Goal: Answer question/provide support: Answer question/provide support

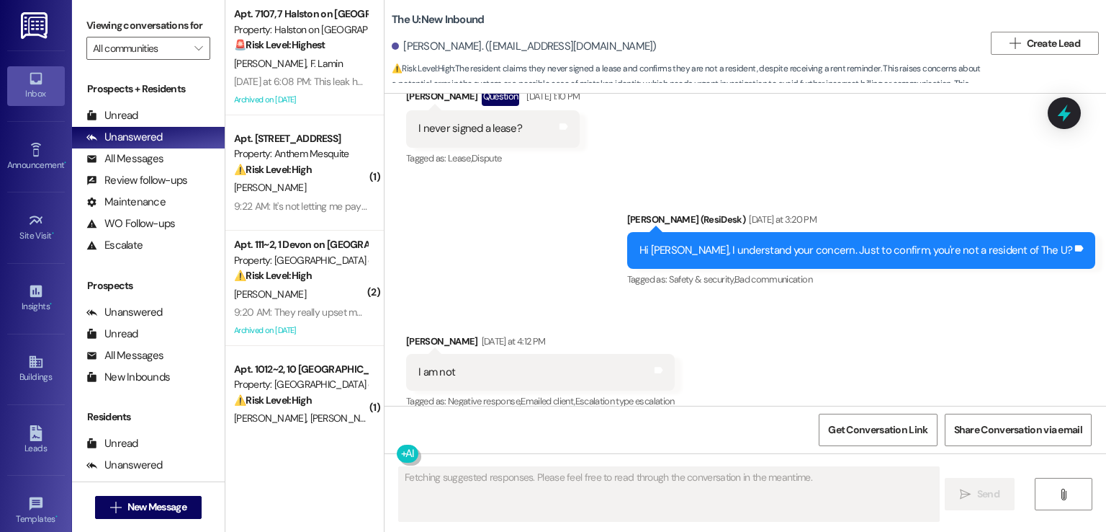
scroll to position [205, 0]
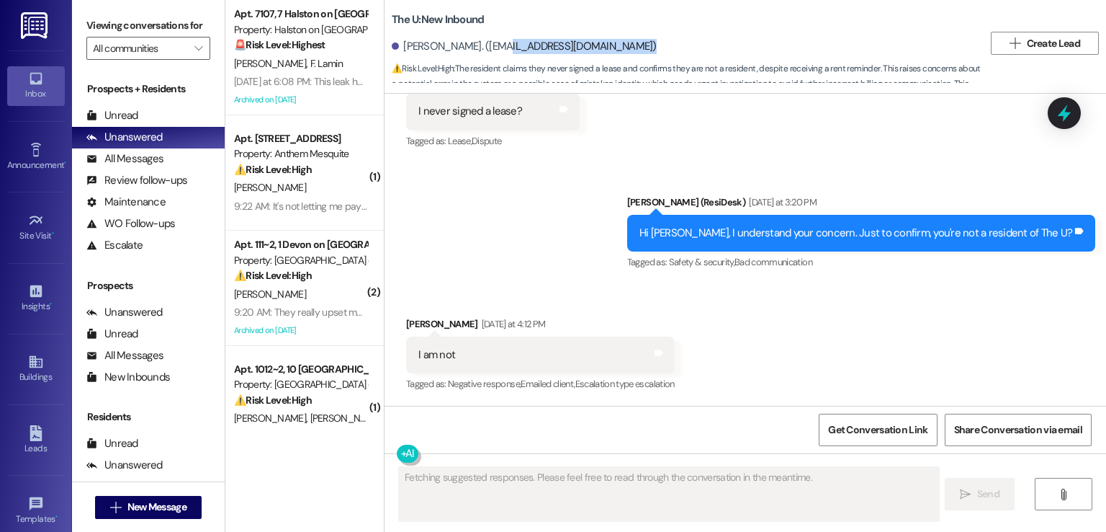
drag, startPoint x: 481, startPoint y: 44, endPoint x: 608, endPoint y: 47, distance: 126.8
click at [608, 47] on div "Elisa Garcia Mead. (elisagarciamead@gmail.com)" at bounding box center [524, 46] width 265 height 15
type textarea "Hi Elisa, thanks for letting us know! To ensure you no longer receive messages,…"
copy div "elisagarciamead@gmail.com"
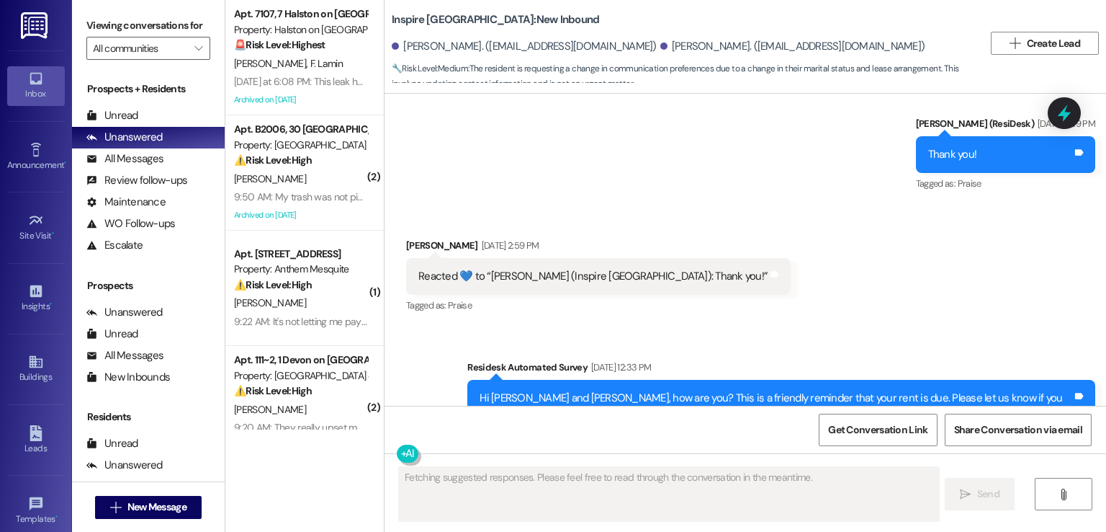
scroll to position [3347, 0]
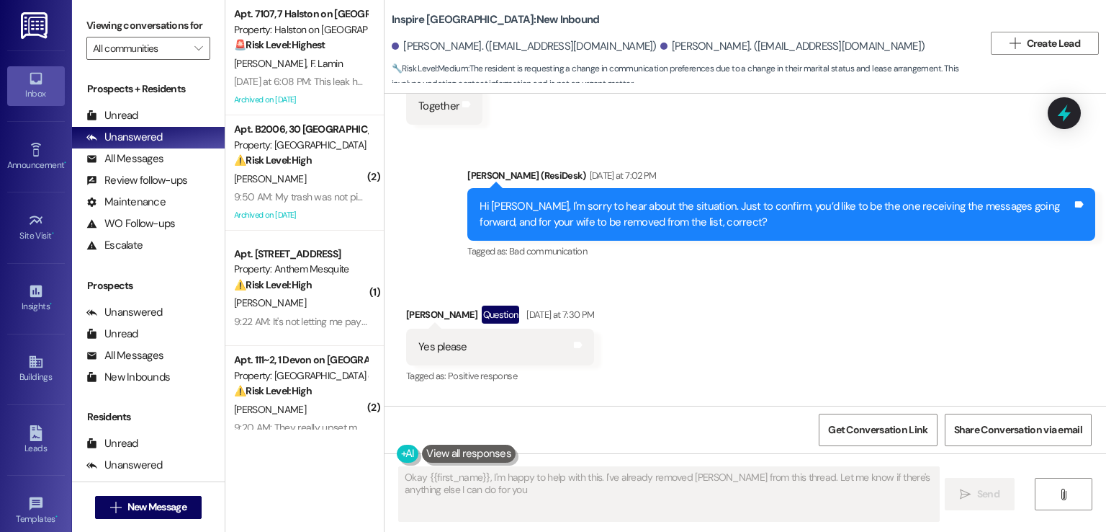
type textarea "Okay {{first_name}}, I'm happy to help with this. I've already removed [PERSON_…"
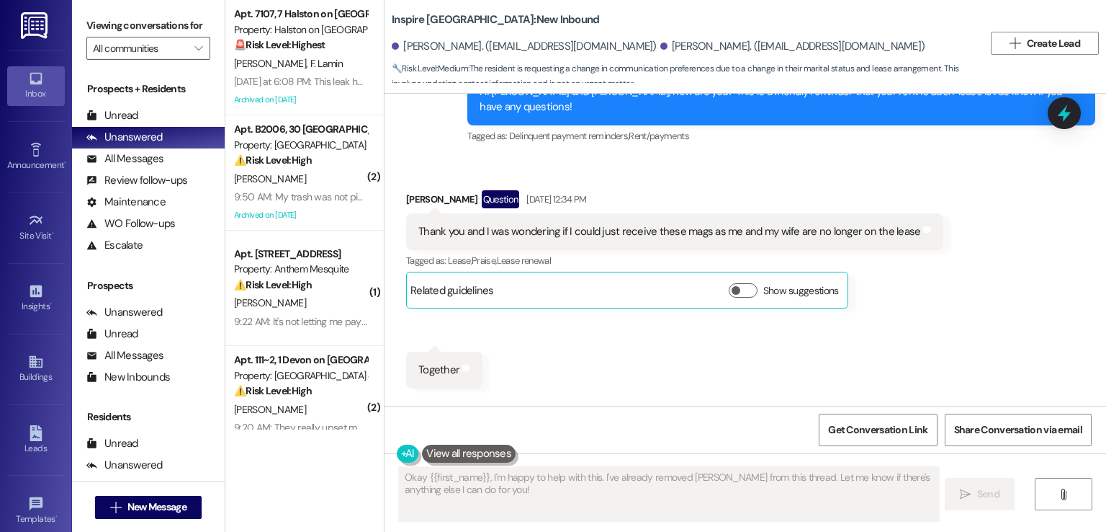
scroll to position [3059, 0]
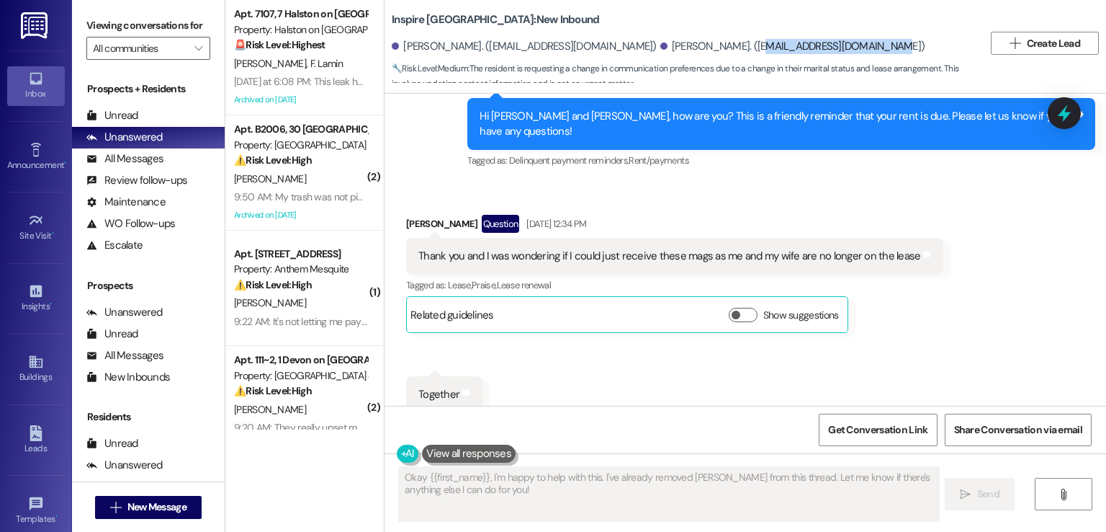
drag, startPoint x: 801, startPoint y: 47, endPoint x: 677, endPoint y: 48, distance: 123.9
click at [677, 48] on div "[PERSON_NAME]. ([EMAIL_ADDRESS][DOMAIN_NAME])" at bounding box center [793, 46] width 265 height 15
copy div "[EMAIL_ADDRESS][DOMAIN_NAME]"
